Goal: Task Accomplishment & Management: Manage account settings

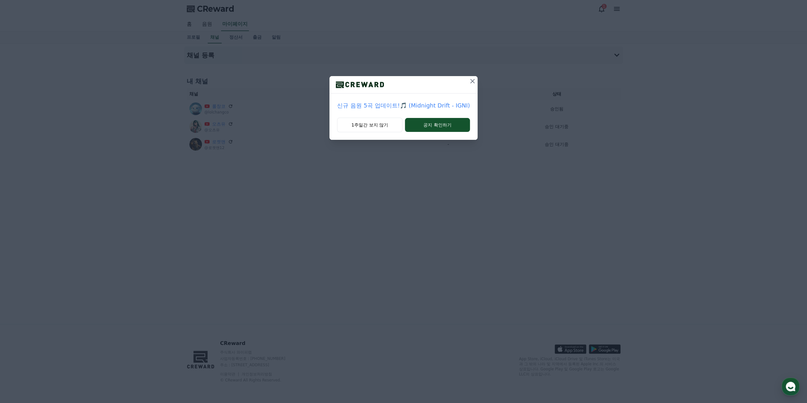
click at [470, 80] on icon at bounding box center [472, 81] width 4 height 4
click at [457, 82] on div at bounding box center [403, 84] width 129 height 17
click at [459, 81] on button at bounding box center [463, 81] width 10 height 10
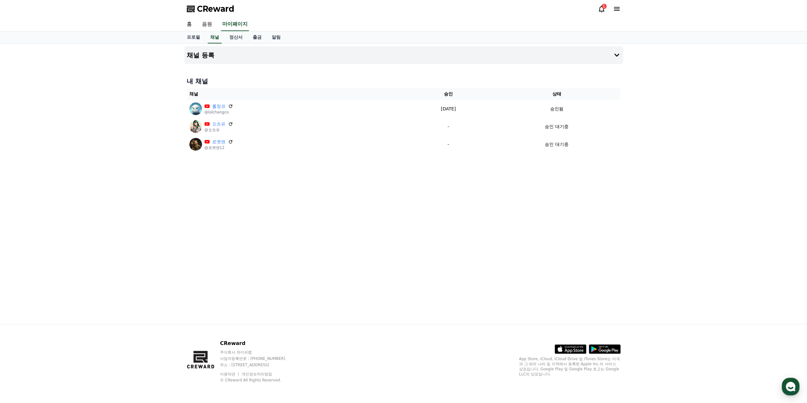
click at [601, 9] on icon at bounding box center [602, 9] width 8 height 8
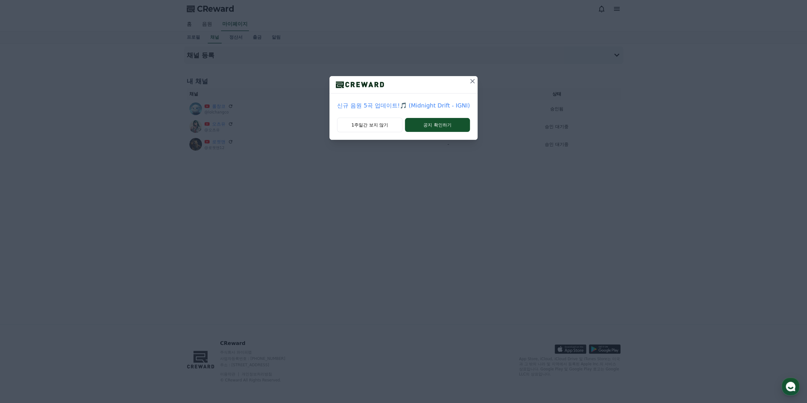
click at [471, 80] on icon at bounding box center [473, 81] width 8 height 8
click at [463, 79] on icon at bounding box center [464, 81] width 8 height 8
click at [471, 77] on button at bounding box center [473, 81] width 10 height 10
click at [461, 82] on icon at bounding box center [464, 81] width 8 height 8
click at [469, 82] on icon at bounding box center [473, 81] width 8 height 8
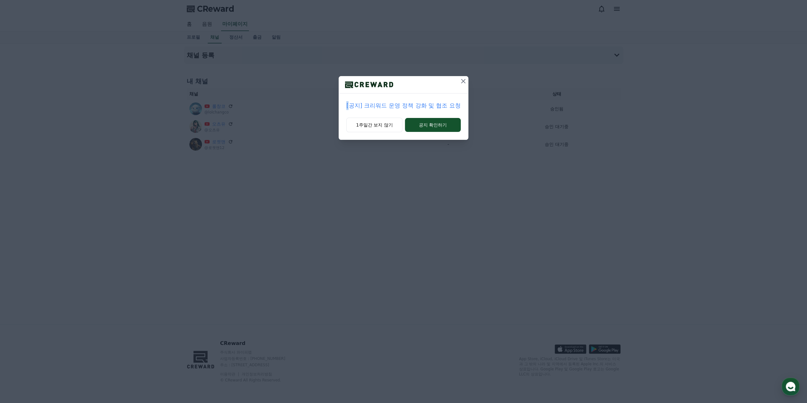
click at [469, 82] on div "[공지] 크리워드 운영 정책 강화 및 협조 요청 1주일간 보지 않기 공지 확인하기" at bounding box center [403, 75] width 807 height 150
click at [465, 78] on icon at bounding box center [464, 81] width 8 height 8
click at [473, 82] on icon at bounding box center [473, 81] width 8 height 8
click at [461, 79] on icon at bounding box center [464, 81] width 8 height 8
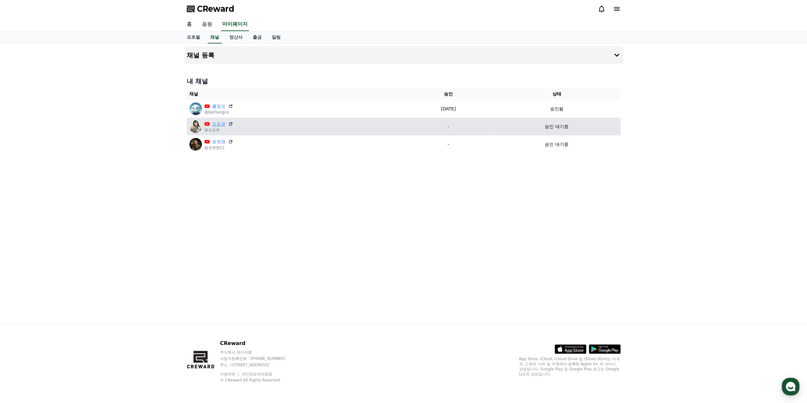
click at [216, 123] on link "오츠유" at bounding box center [218, 124] width 13 height 7
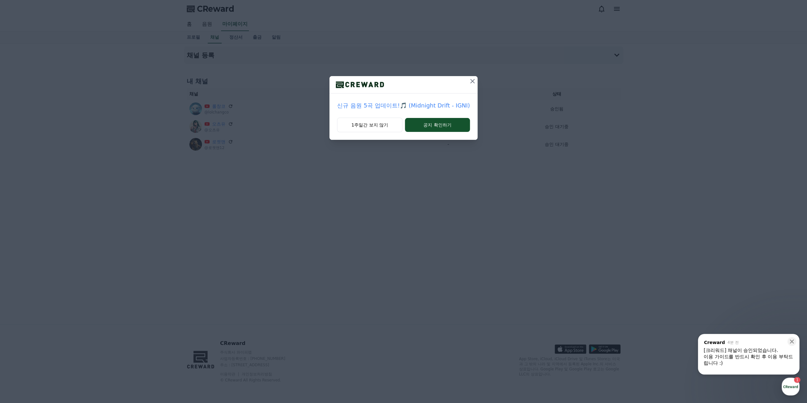
click at [469, 85] on button at bounding box center [473, 81] width 10 height 10
click at [463, 81] on icon at bounding box center [463, 81] width 4 height 4
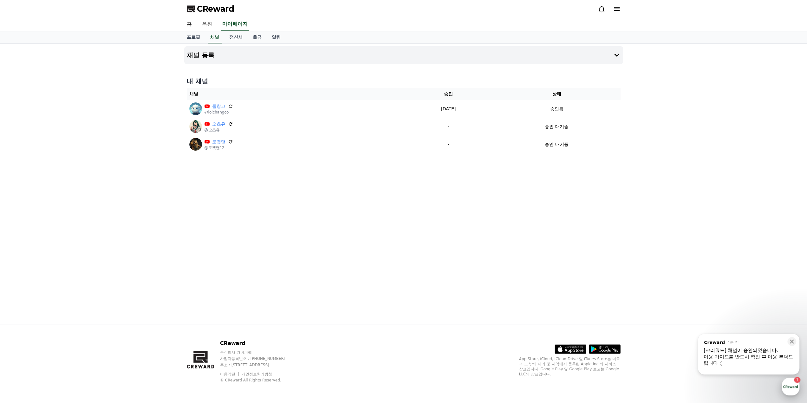
click at [791, 379] on div "button" at bounding box center [791, 387] width 18 height 18
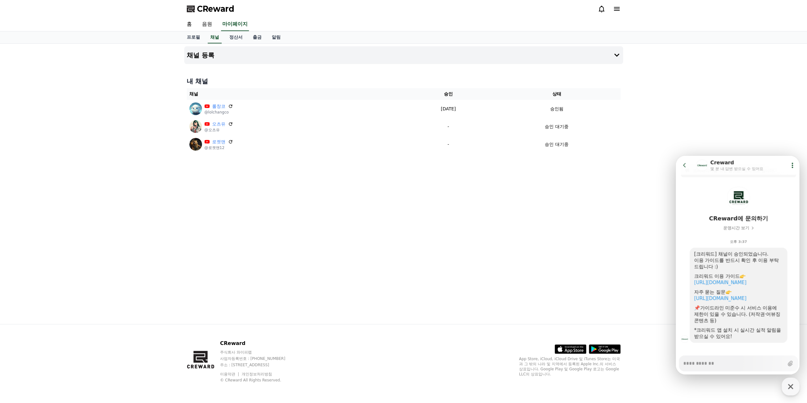
scroll to position [20, 0]
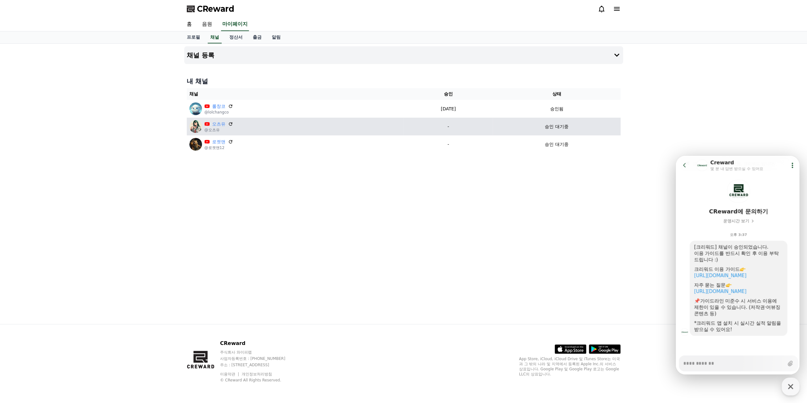
click at [559, 134] on td "승인 대기중" at bounding box center [557, 127] width 128 height 18
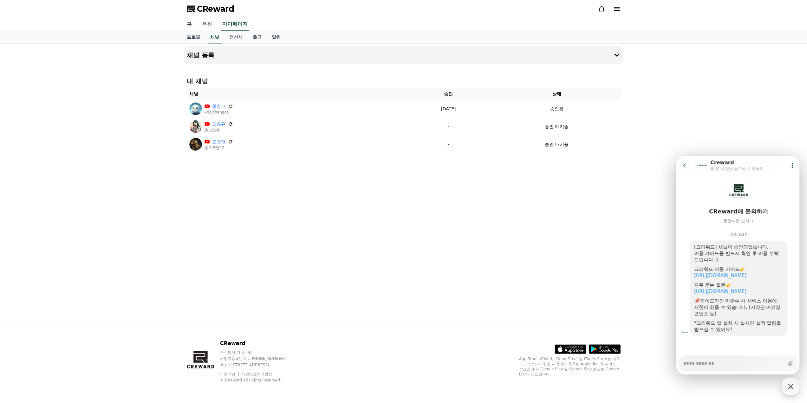
click at [394, 200] on div "채널 등록 내 채널 채널 승인 상태 롤창코 @lolchangco 2025-09-19 09-19 승인됨 오츠유 @오츠유 - 승인 대기중 로켓맨 …" at bounding box center [404, 184] width 444 height 280
type textarea "*"
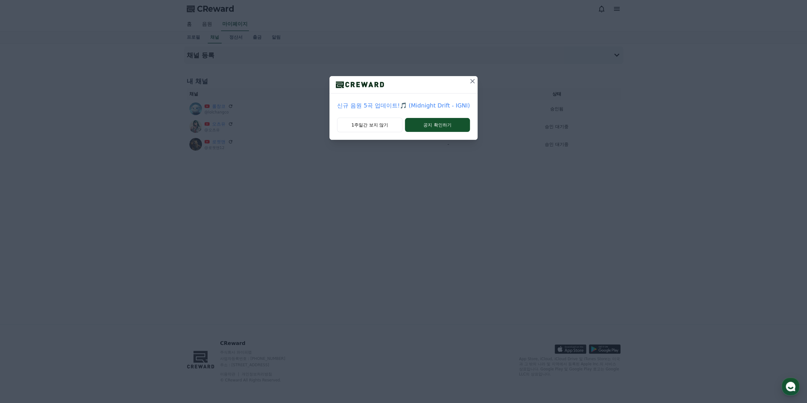
click at [470, 79] on icon at bounding box center [473, 81] width 8 height 8
click at [466, 82] on icon at bounding box center [464, 81] width 8 height 8
